Goal: Information Seeking & Learning: Learn about a topic

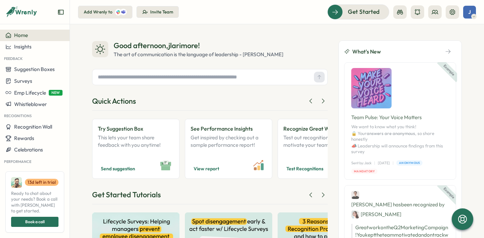
scroll to position [79, 0]
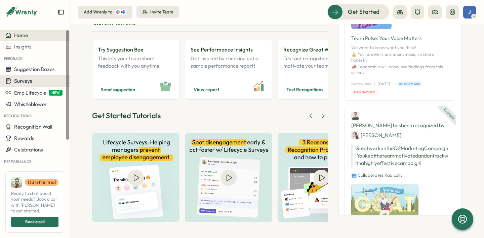
click at [31, 81] on span "Surveys" at bounding box center [23, 81] width 18 height 6
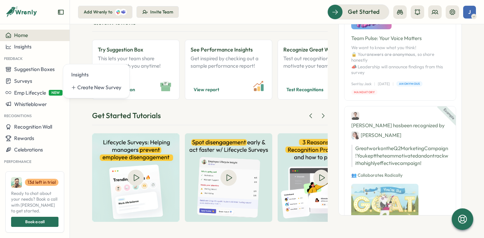
click at [60, 14] on icon "Expand sidebar" at bounding box center [60, 12] width 5 height 5
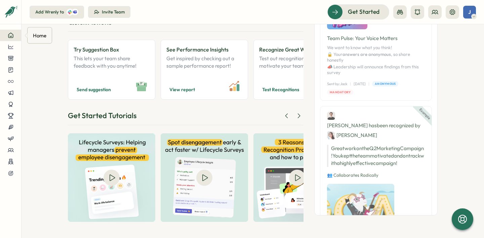
click at [11, 35] on icon at bounding box center [11, 35] width 6 height 6
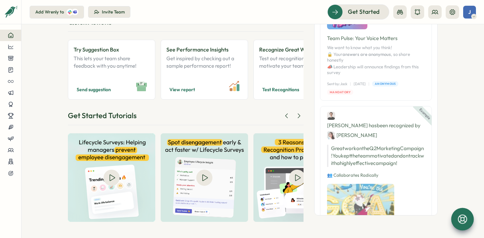
click at [459, 223] on icon at bounding box center [462, 218] width 11 height 11
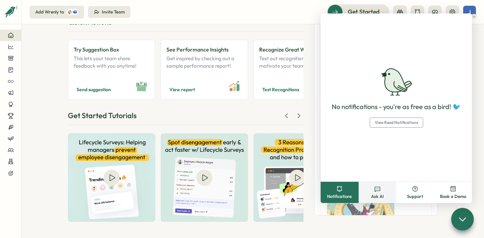
click at [382, 193] on button "Ask AI" at bounding box center [378, 192] width 38 height 21
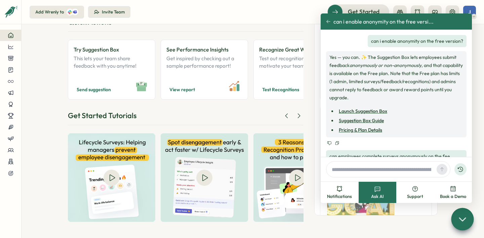
scroll to position [233, 0]
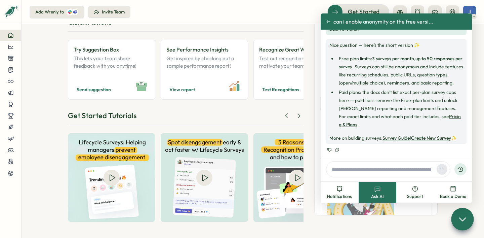
click at [378, 171] on input "text" at bounding box center [381, 169] width 105 height 10
type input "**********"
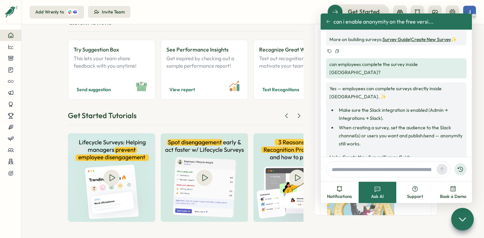
scroll to position [334, 0]
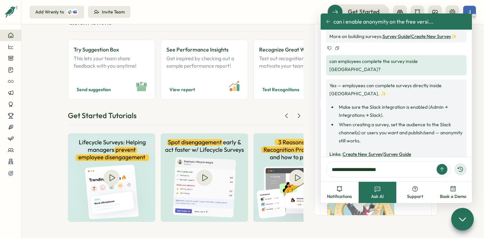
type input "**********"
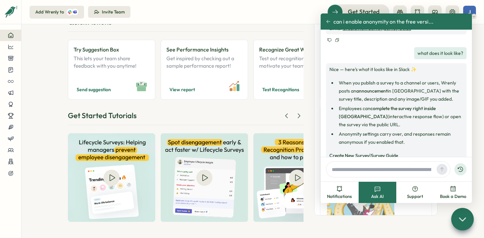
scroll to position [461, 0]
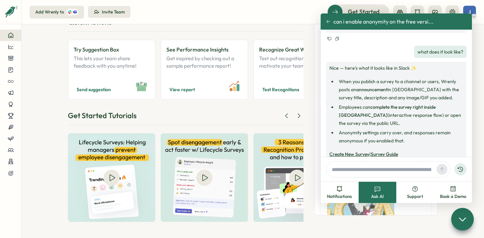
click at [362, 168] on input "text" at bounding box center [381, 169] width 105 height 10
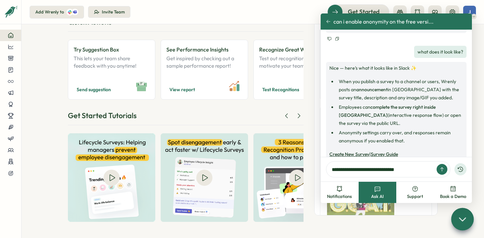
type input "**********"
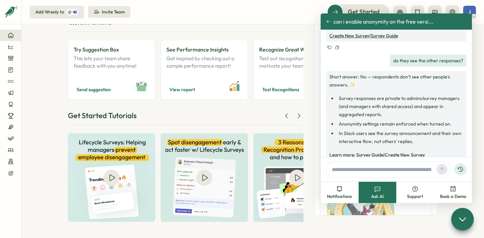
scroll to position [580, 0]
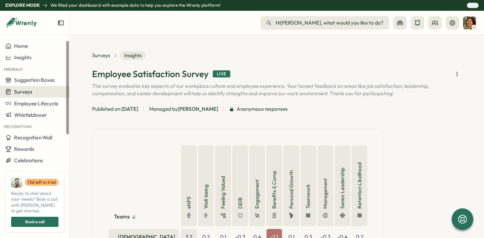
click at [29, 89] on span "Surveys" at bounding box center [23, 91] width 18 height 6
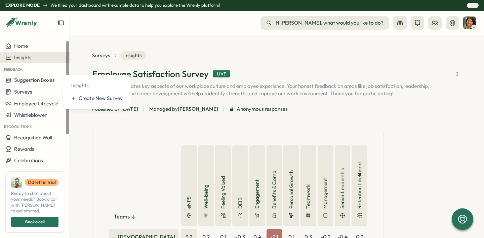
click at [28, 58] on span "Insights" at bounding box center [22, 57] width 17 height 6
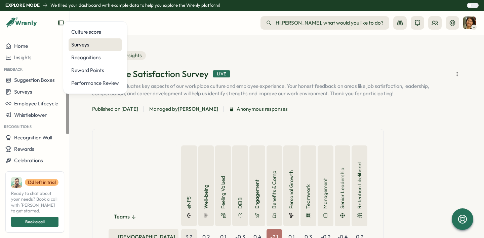
click at [82, 45] on div "Surveys" at bounding box center [95, 44] width 48 height 7
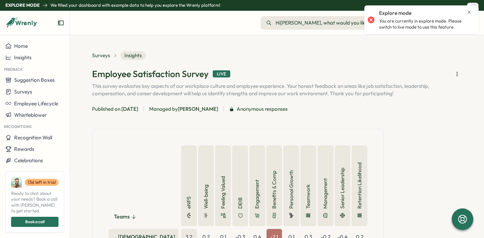
click at [420, 22] on p "You are currently in explore mode. Please switch to live mode to use this featu…" at bounding box center [425, 24] width 93 height 12
click at [470, 12] on icon "Close notification" at bounding box center [469, 11] width 5 height 5
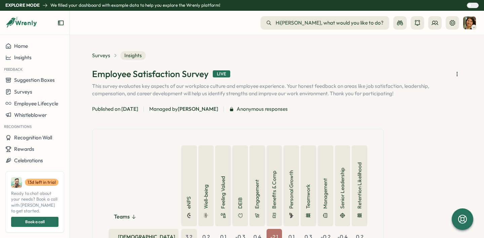
click at [473, 7] on div at bounding box center [475, 5] width 7 height 5
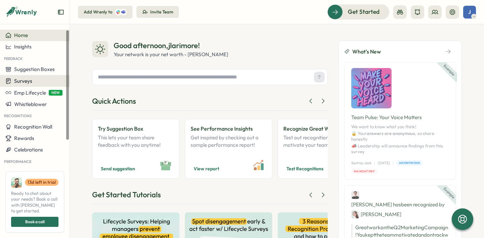
click at [23, 83] on span "Surveys" at bounding box center [23, 81] width 18 height 6
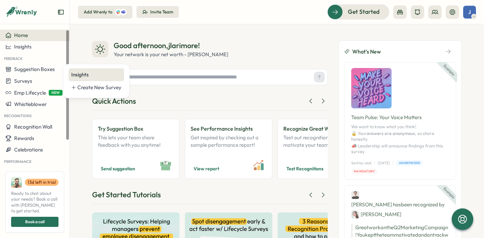
click at [75, 75] on div "Insights" at bounding box center [96, 74] width 50 height 7
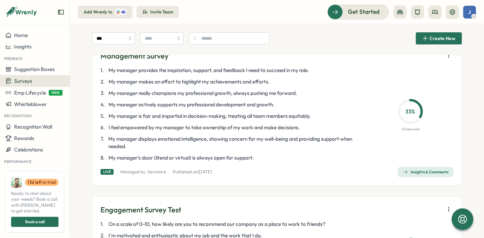
scroll to position [251, 0]
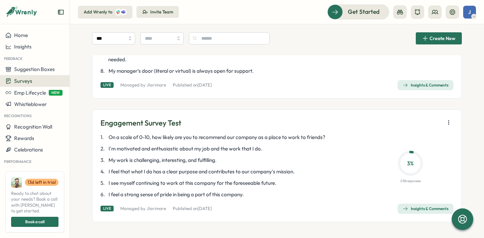
click at [408, 163] on p "3 %" at bounding box center [410, 163] width 21 height 8
click at [418, 206] on div "Insights & Comments" at bounding box center [426, 208] width 46 height 5
